Goal: Information Seeking & Learning: Learn about a topic

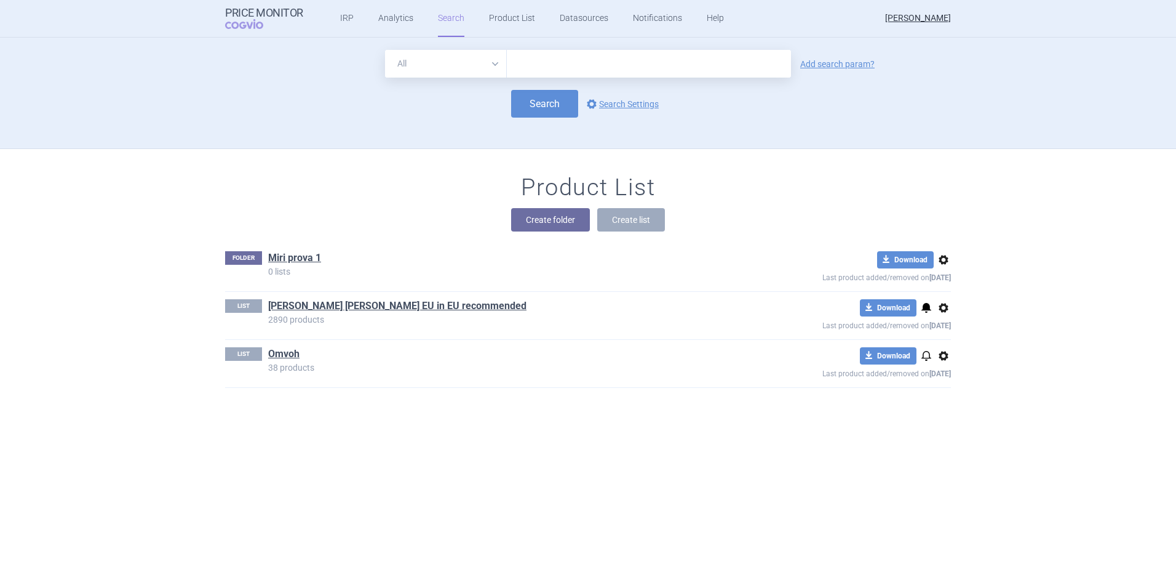
click at [410, 21] on ul "IRP Analytics Search Product List Datasources Notifications Help" at bounding box center [516, 18] width 427 height 37
click at [383, 18] on link "Analytics" at bounding box center [395, 18] width 35 height 37
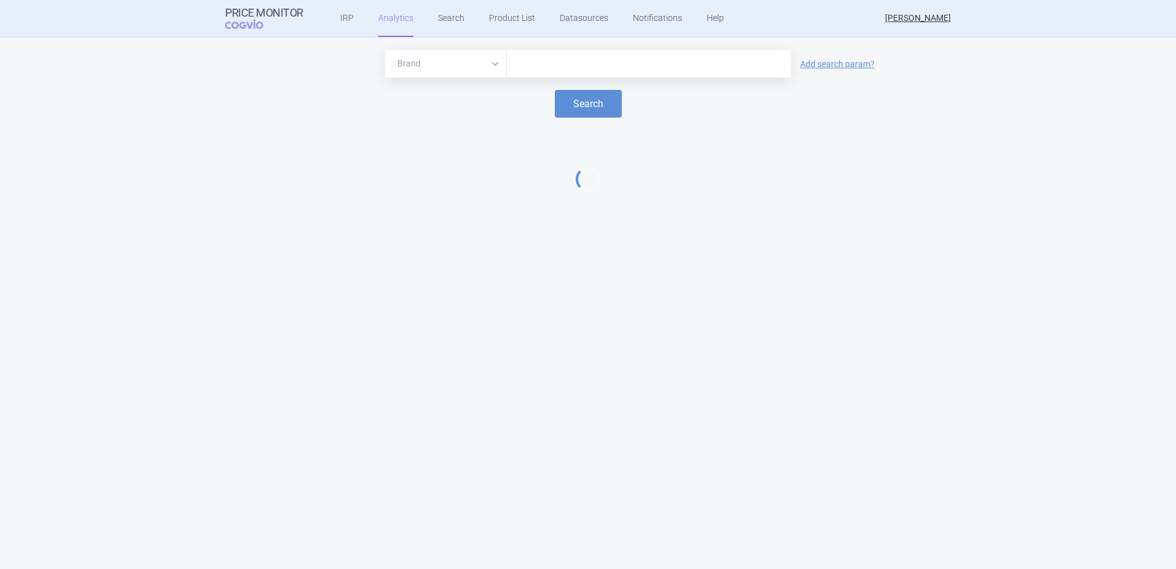
click at [549, 60] on input "text" at bounding box center [649, 64] width 272 height 16
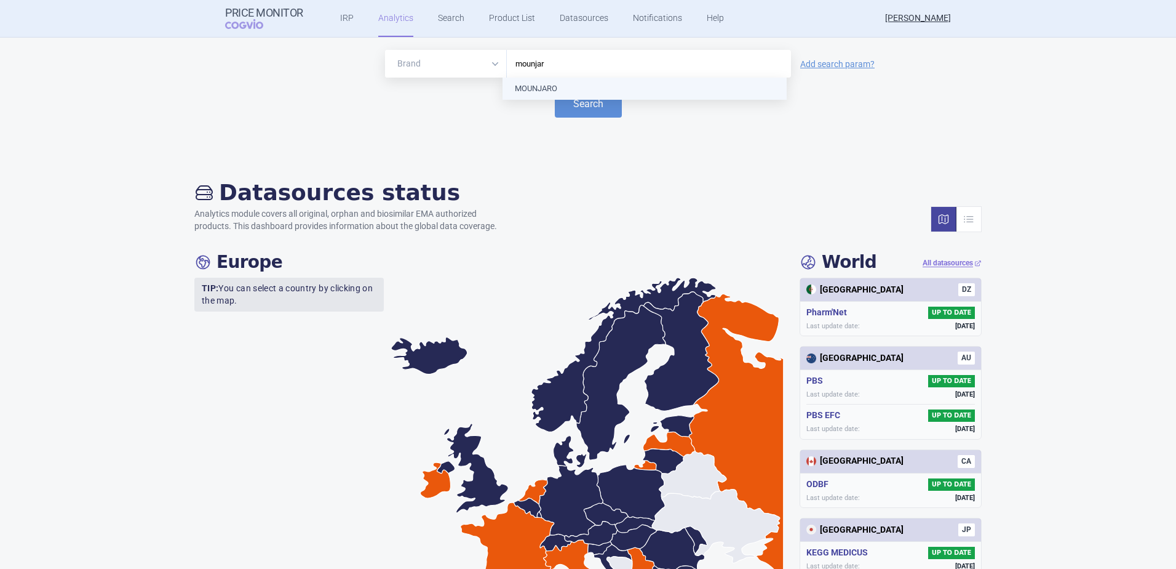
type input "mounjaro"
click at [573, 97] on button "Search" at bounding box center [588, 104] width 67 height 28
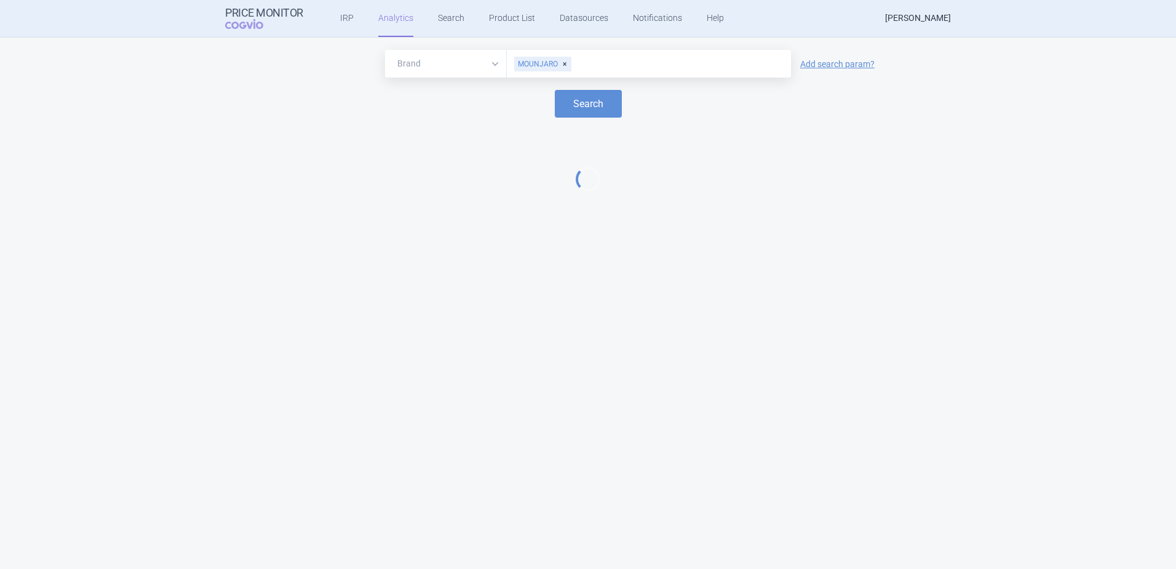
select select "EUR"
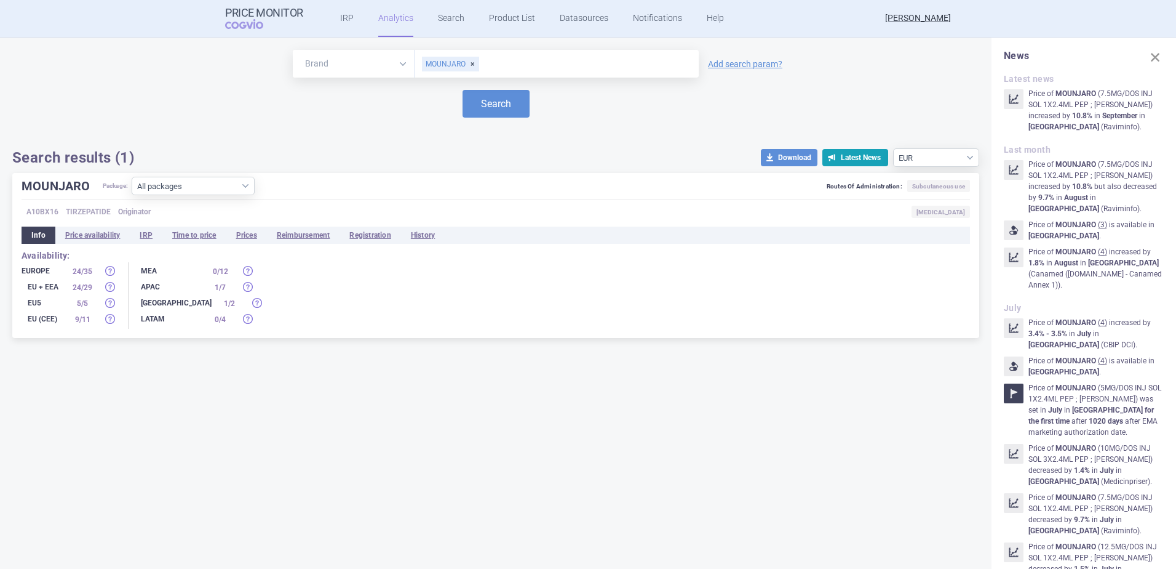
click at [135, 214] on span "Originator" at bounding box center [134, 212] width 33 height 12
click at [373, 231] on li "Registration" at bounding box center [370, 234] width 61 height 17
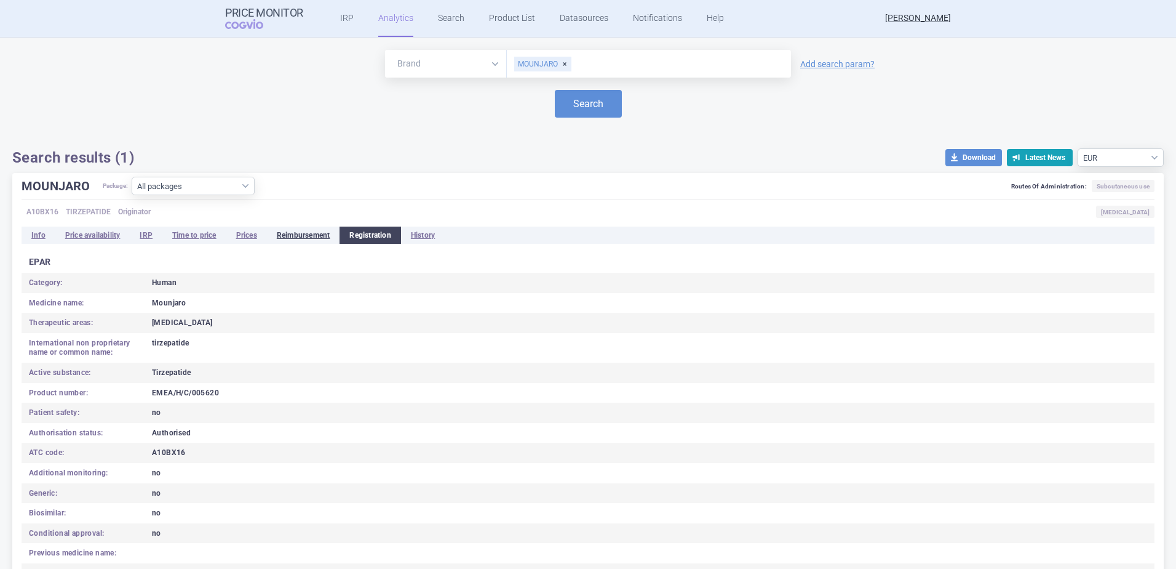
click at [291, 236] on li "Reimbursement" at bounding box center [303, 234] width 73 height 17
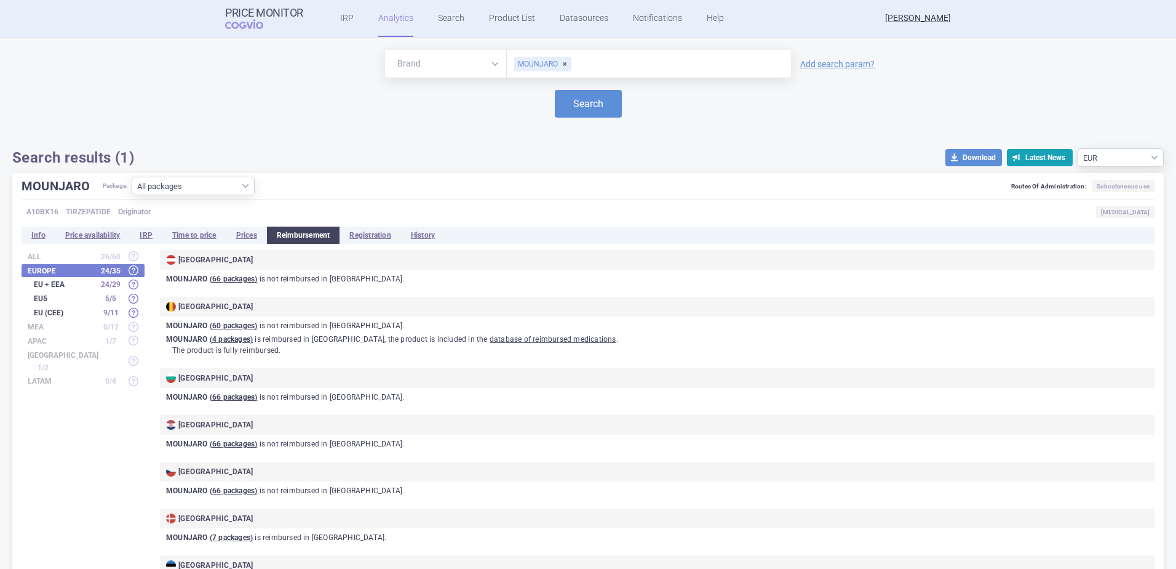
click at [62, 329] on strong "MEA" at bounding box center [62, 326] width 68 height 7
click at [41, 340] on strong "APAC" at bounding box center [62, 340] width 68 height 7
click at [36, 231] on li "Info" at bounding box center [39, 234] width 34 height 17
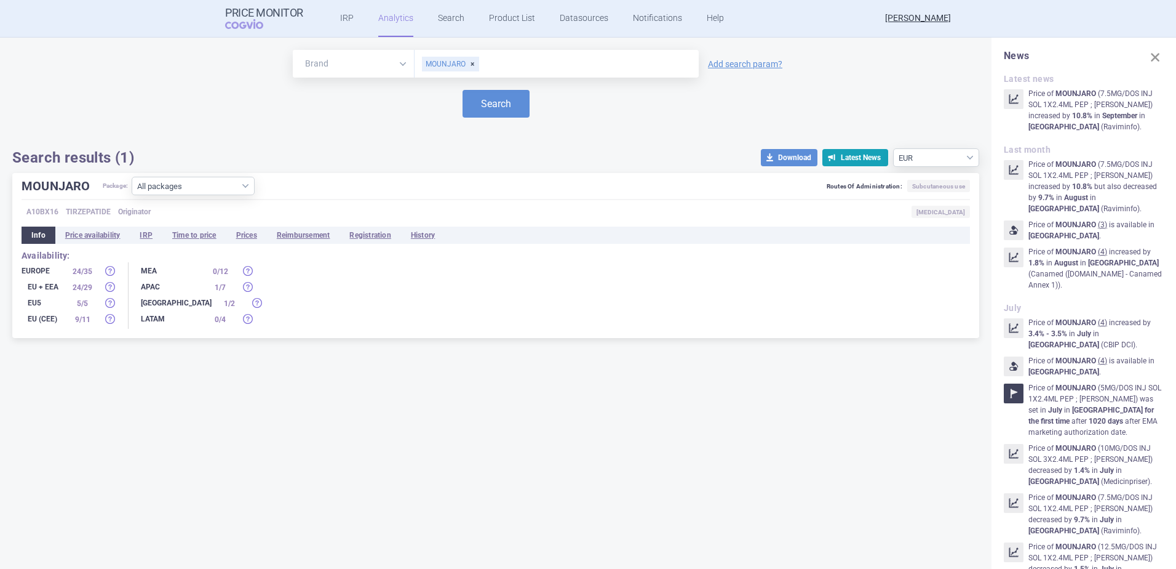
click at [217, 273] on div "0 / 12" at bounding box center [220, 271] width 31 height 12
click at [149, 267] on div "MEA" at bounding box center [172, 271] width 62 height 12
click at [245, 274] on span at bounding box center [248, 271] width 10 height 10
click at [245, 284] on span at bounding box center [248, 287] width 10 height 10
click at [252, 305] on span at bounding box center [248, 303] width 10 height 10
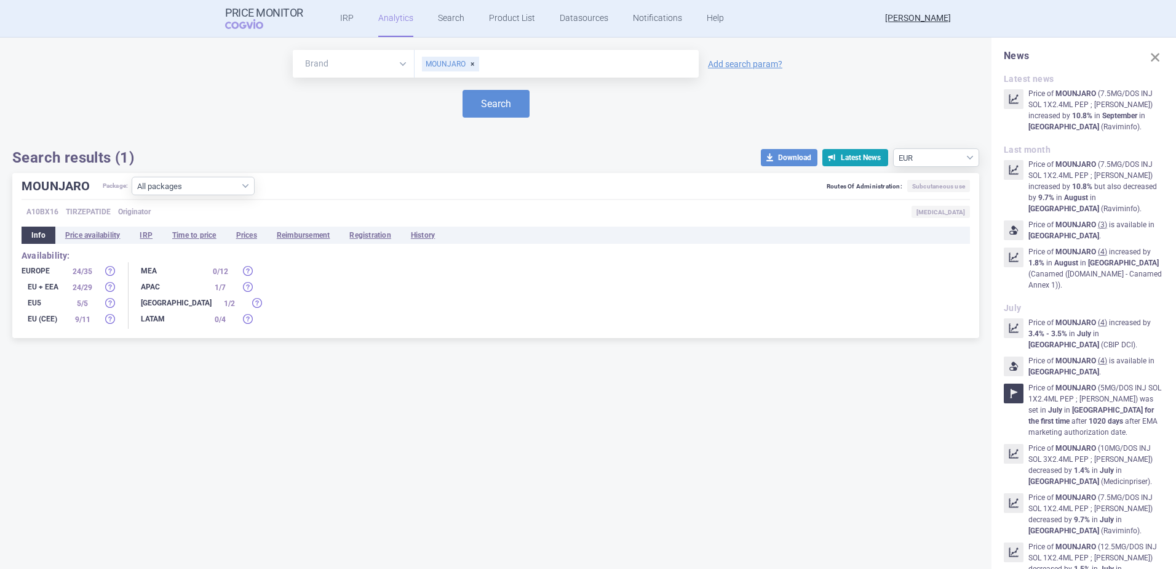
click at [212, 281] on div "1 / 7" at bounding box center [220, 287] width 31 height 12
click at [164, 286] on div "APAC" at bounding box center [172, 287] width 62 height 12
click at [110, 233] on li "Price availability" at bounding box center [92, 234] width 75 height 17
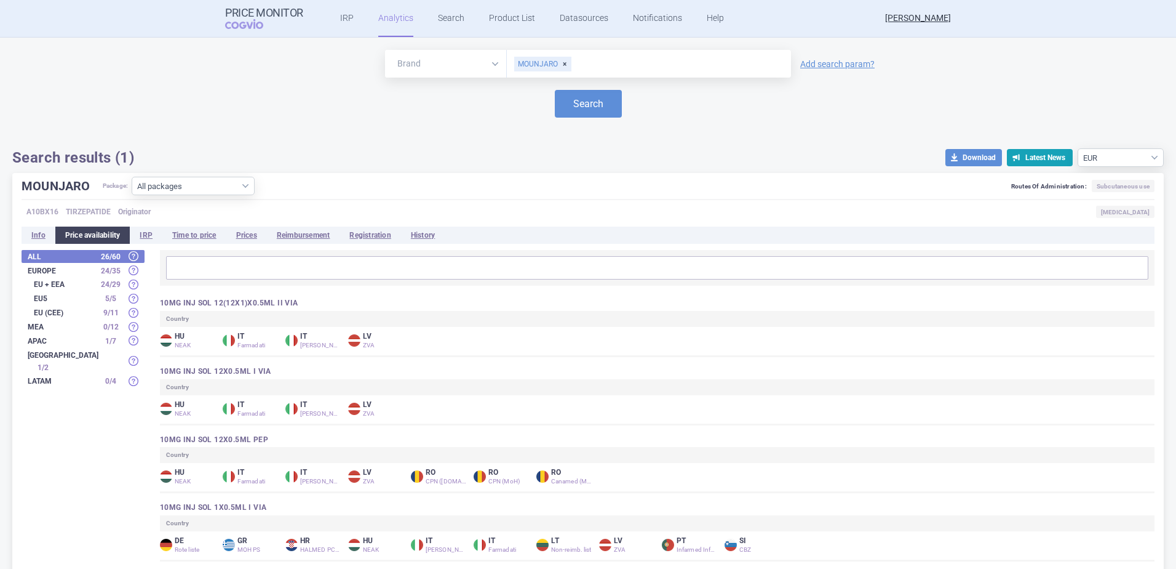
click at [60, 334] on div "APAC 1 / 7" at bounding box center [83, 340] width 123 height 13
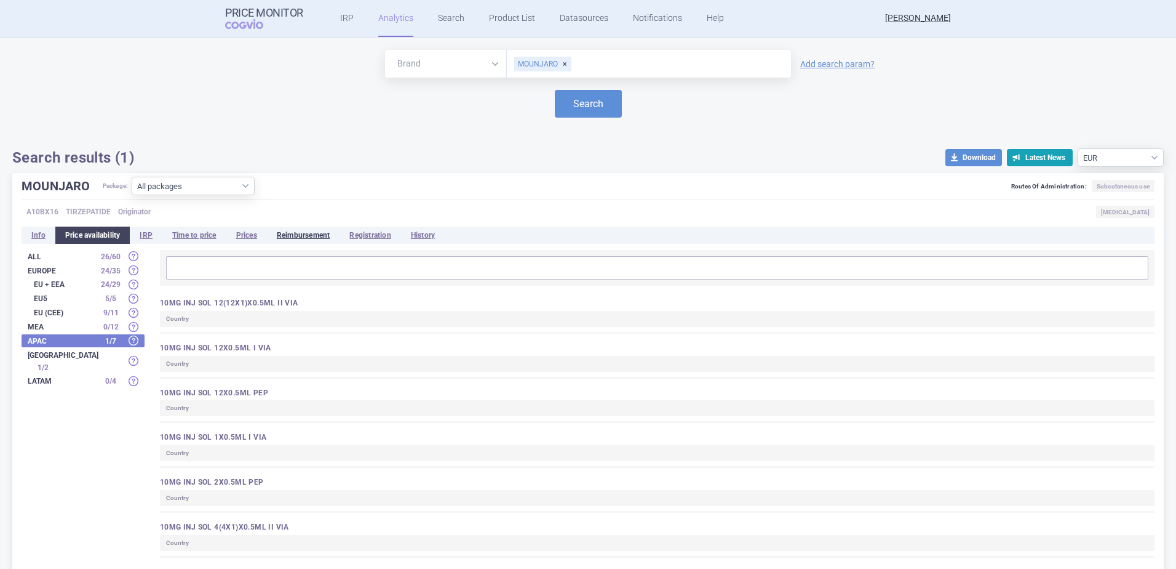
click at [326, 239] on li "Reimbursement" at bounding box center [303, 234] width 73 height 17
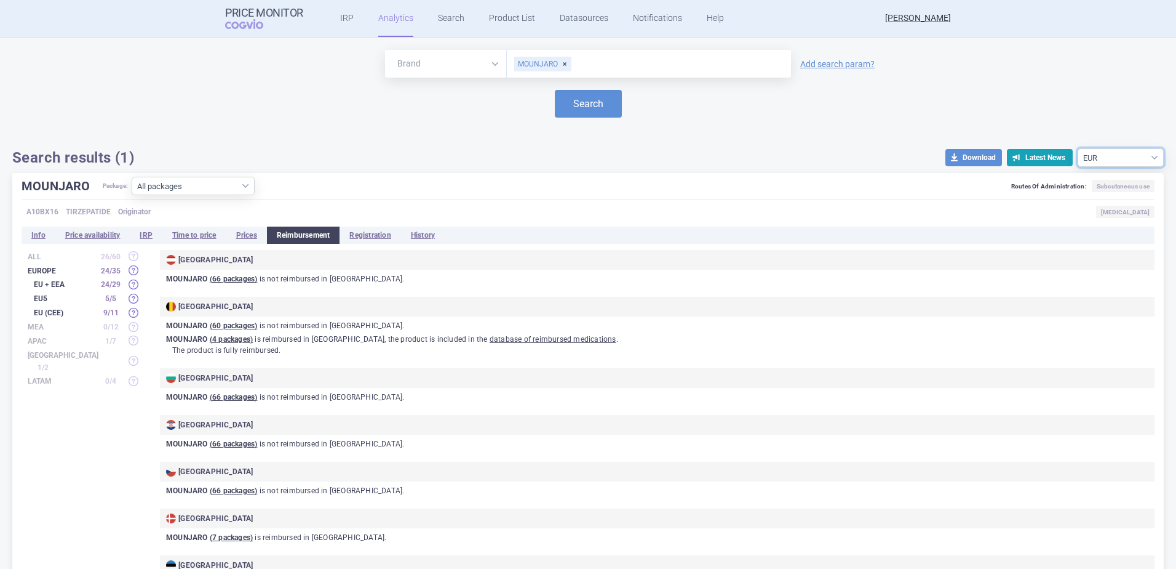
click at [1117, 155] on select "Source currency EUR USD" at bounding box center [1121, 157] width 86 height 18
click at [853, 73] on div "Brand ATC/Active substance Therapeutic area MOUNJARO Add search param?" at bounding box center [588, 64] width 1152 height 28
click at [1110, 190] on span "Subcutaneous use" at bounding box center [1123, 186] width 63 height 12
click at [89, 354] on strong "NORTH AMERICA" at bounding box center [63, 354] width 71 height 7
click at [131, 352] on span at bounding box center [134, 354] width 10 height 10
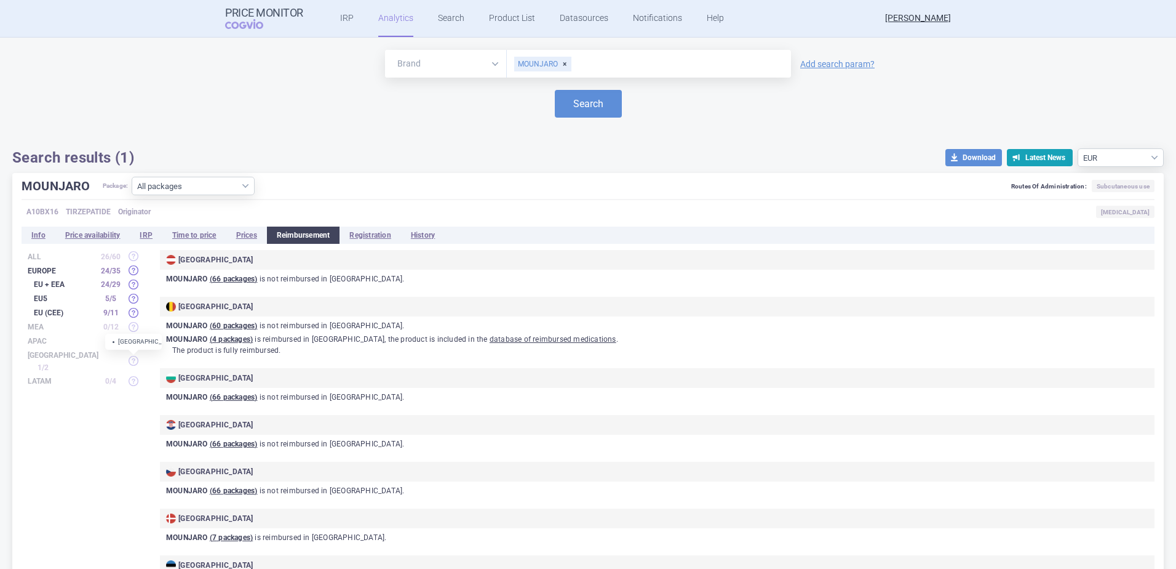
click at [60, 354] on strong "NORTH AMERICA" at bounding box center [63, 354] width 71 height 7
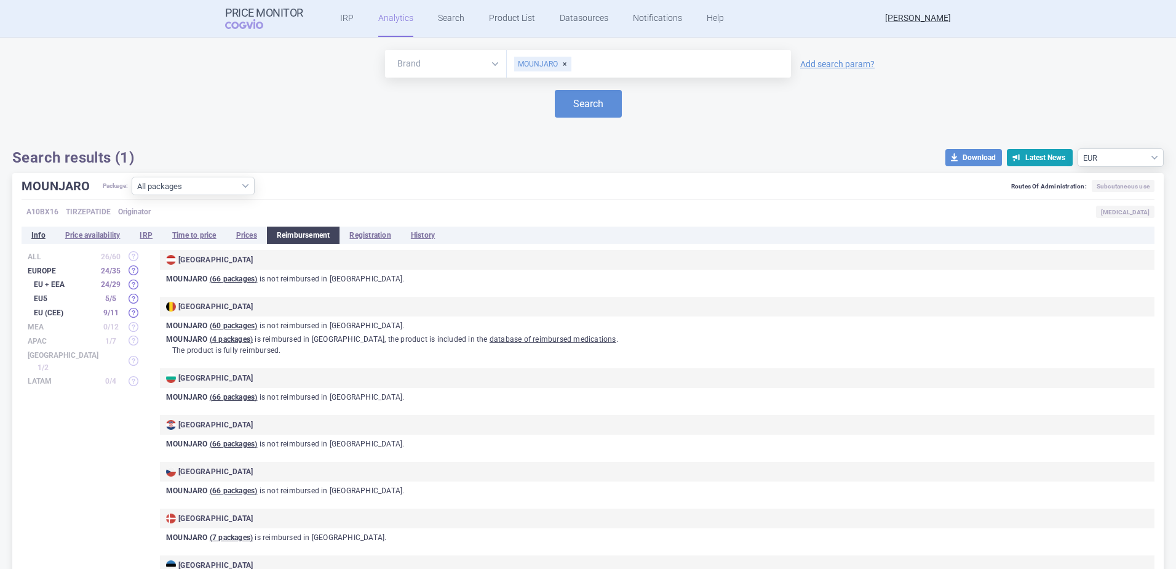
click at [44, 230] on li "Info" at bounding box center [39, 234] width 34 height 17
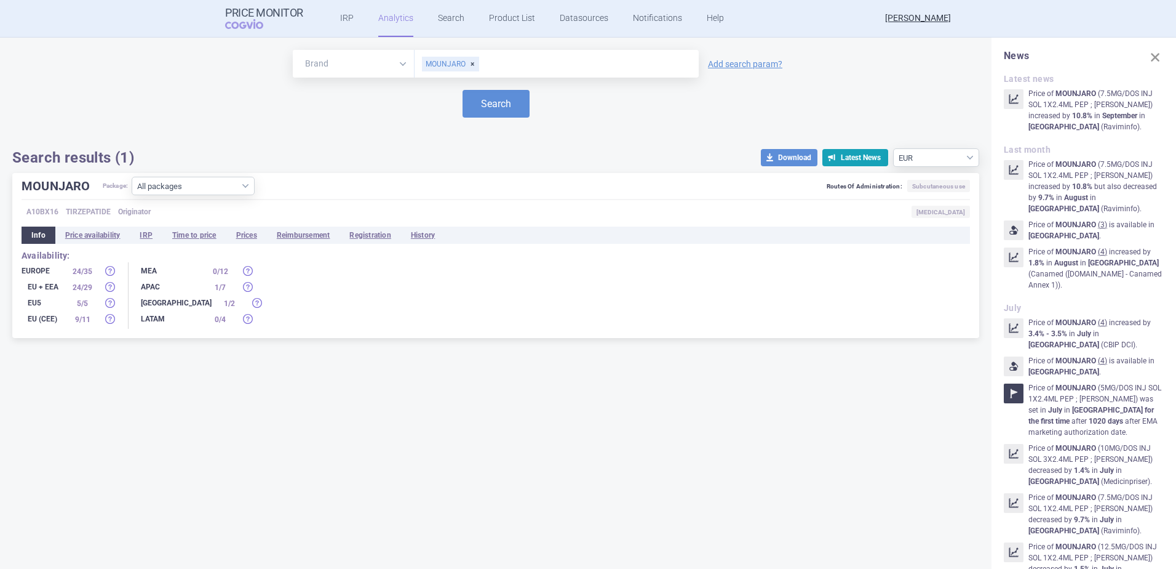
click at [179, 277] on div "MEA" at bounding box center [172, 271] width 62 height 12
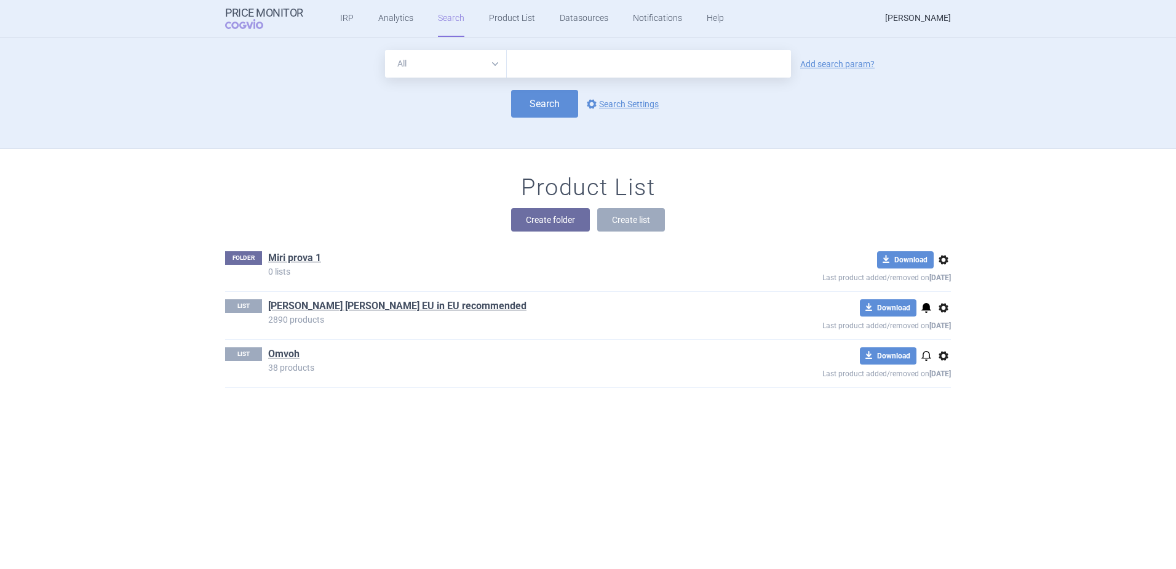
click at [913, 17] on link "[PERSON_NAME]" at bounding box center [918, 18] width 66 height 37
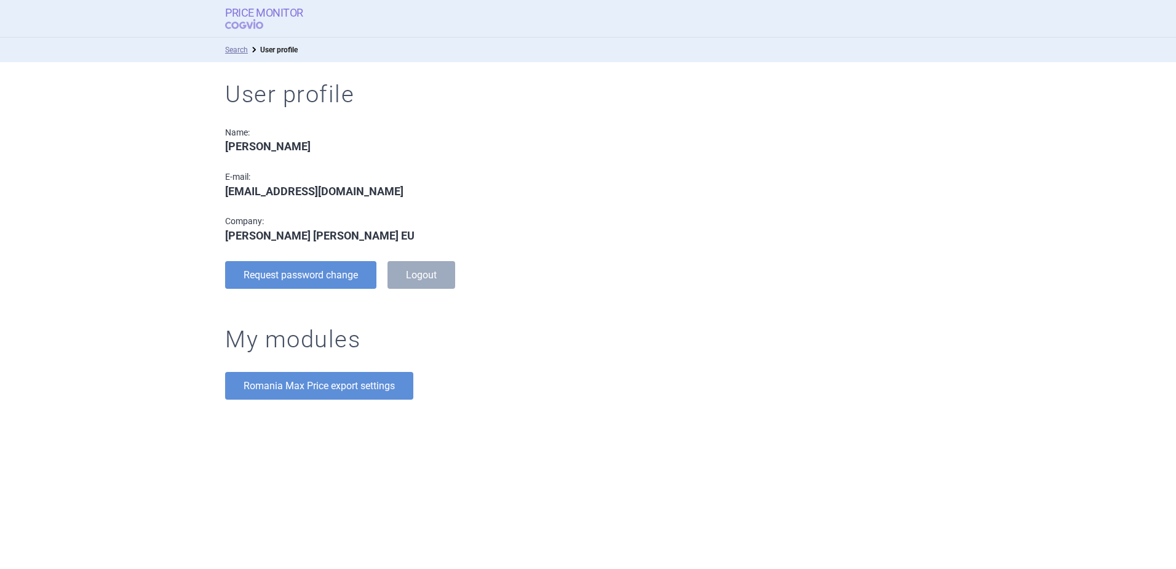
click at [248, 26] on span "COGVIO" at bounding box center [252, 24] width 55 height 10
